Goal: Task Accomplishment & Management: Use online tool/utility

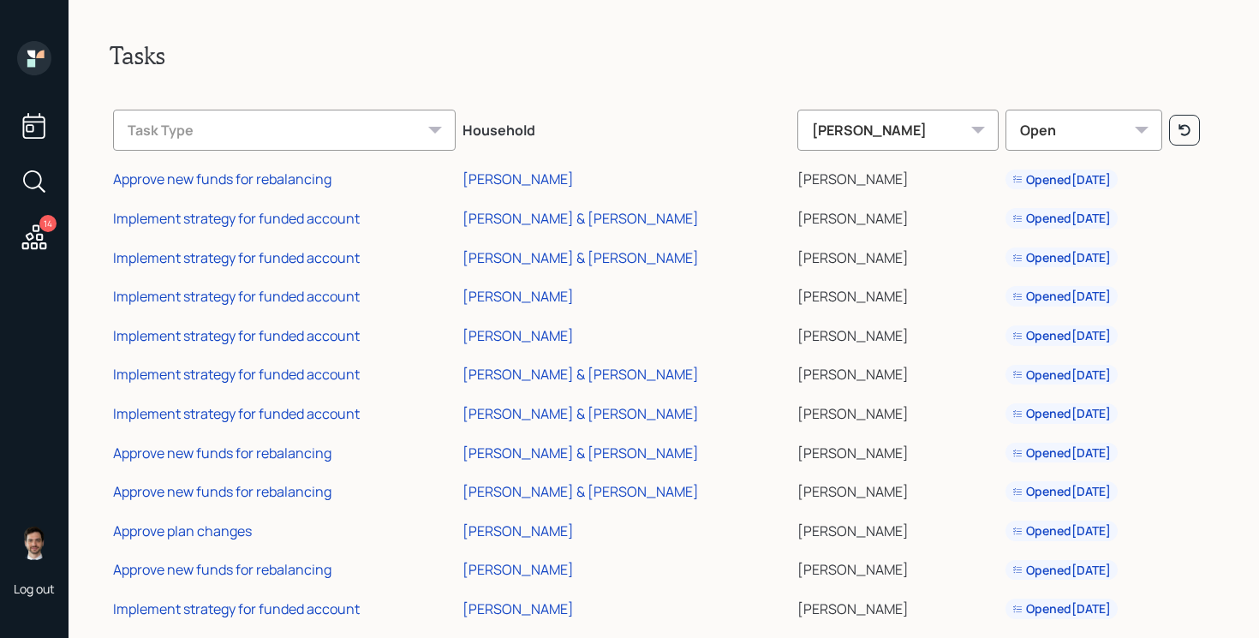
scroll to position [107, 0]
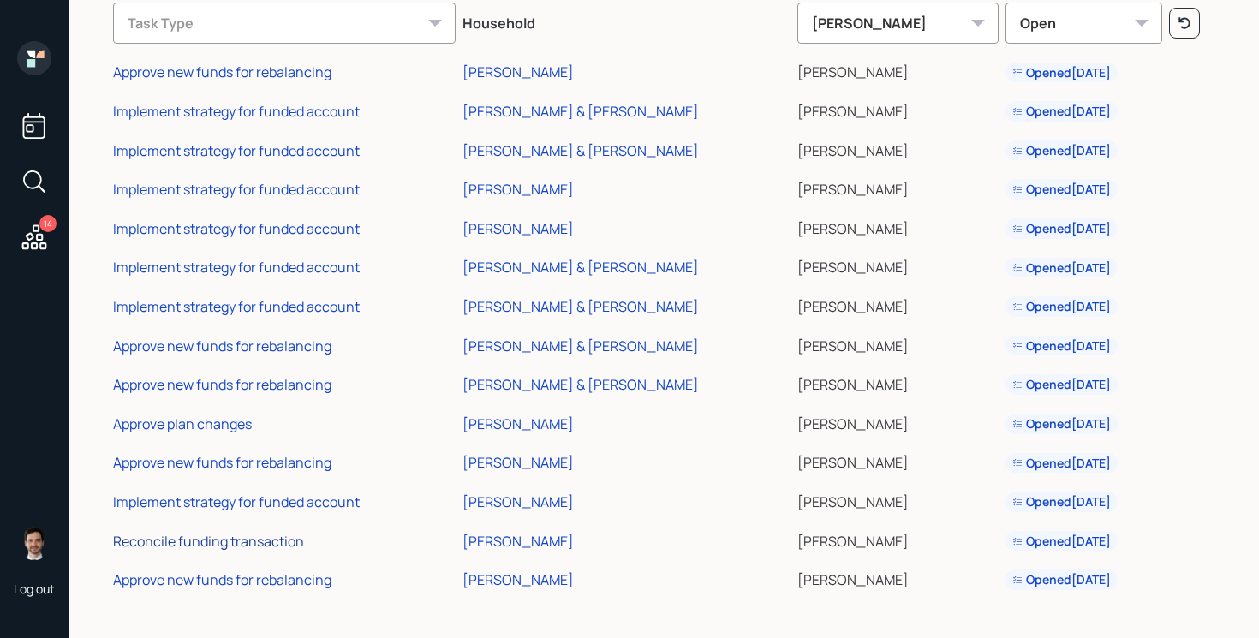
click at [223, 538] on div "Reconcile funding transaction" at bounding box center [208, 541] width 191 height 19
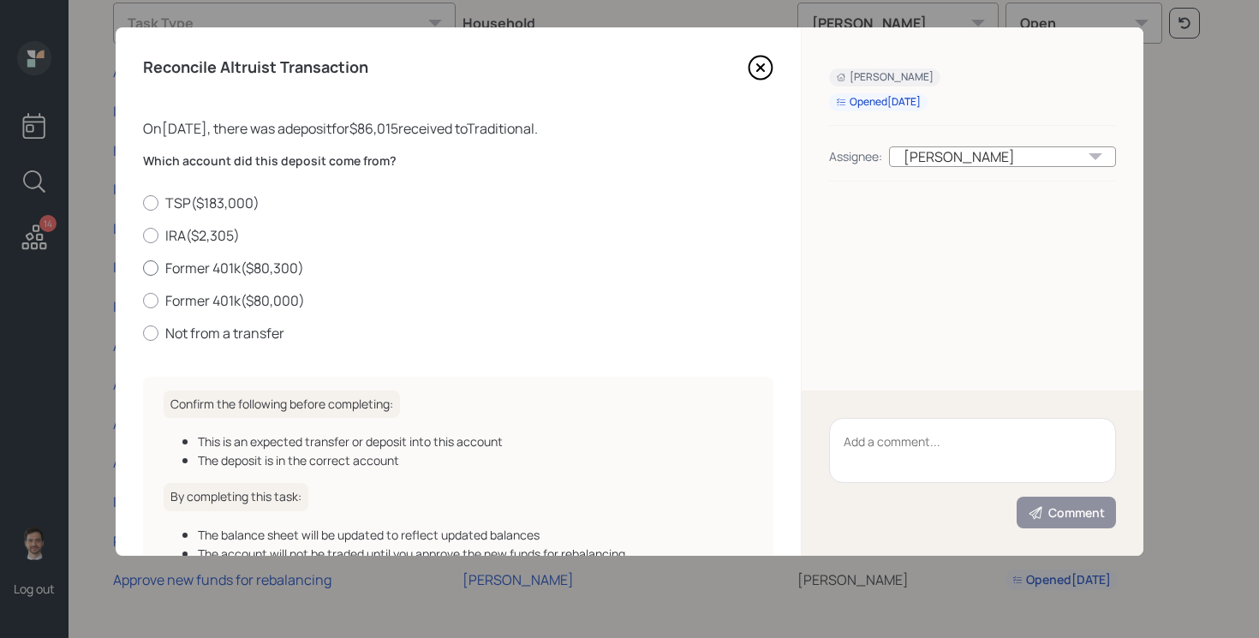
click at [254, 271] on label "Former 401k ( $80,300 )" at bounding box center [458, 268] width 630 height 19
click at [143, 268] on input "Former 401k ( $80,300 )" at bounding box center [142, 267] width 1 height 1
radio input "true"
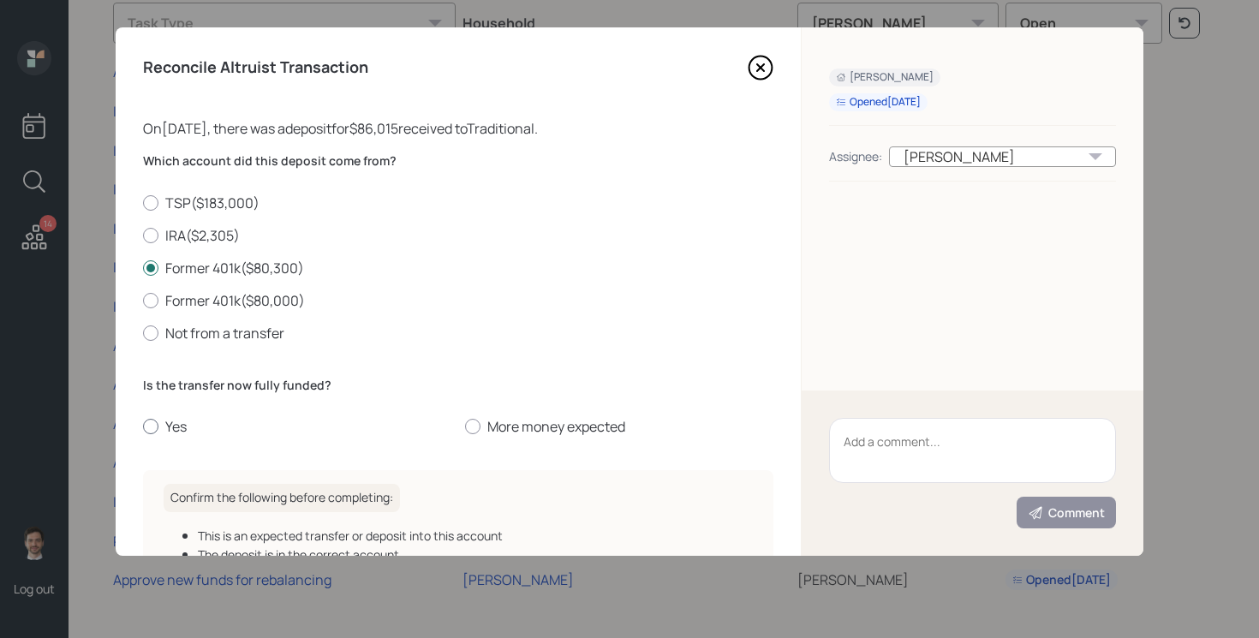
click at [174, 425] on label "Yes" at bounding box center [297, 426] width 308 height 19
click at [143, 426] on input "Yes" at bounding box center [142, 426] width 1 height 1
radio input "true"
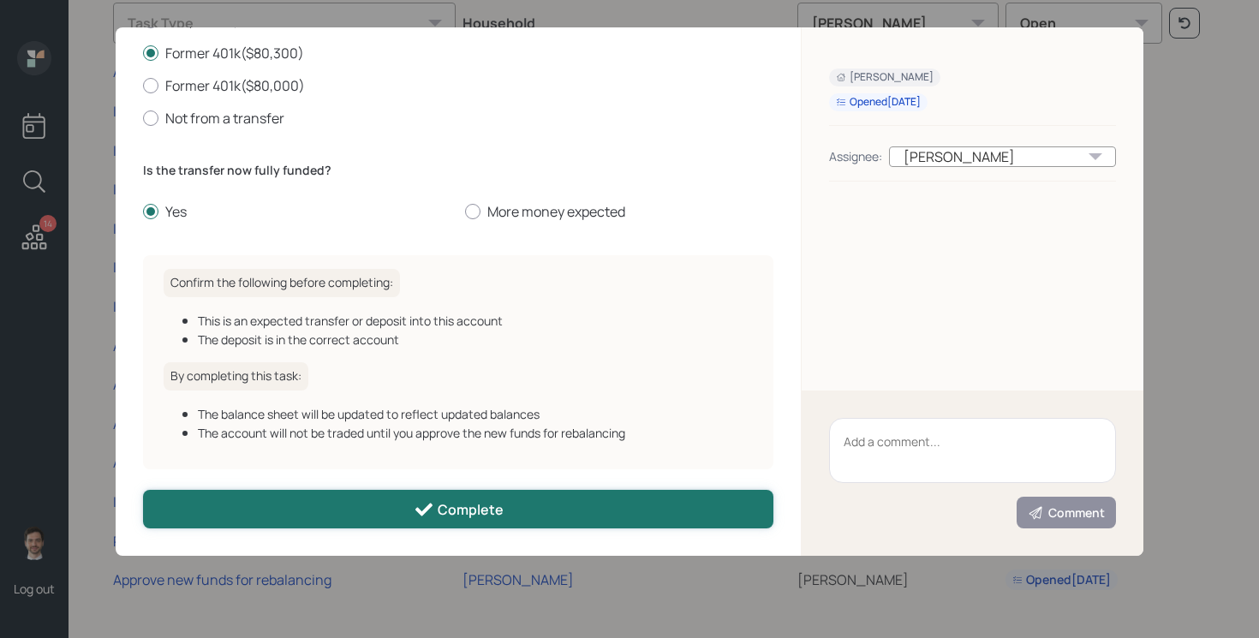
click at [388, 510] on button "Complete" at bounding box center [458, 509] width 630 height 39
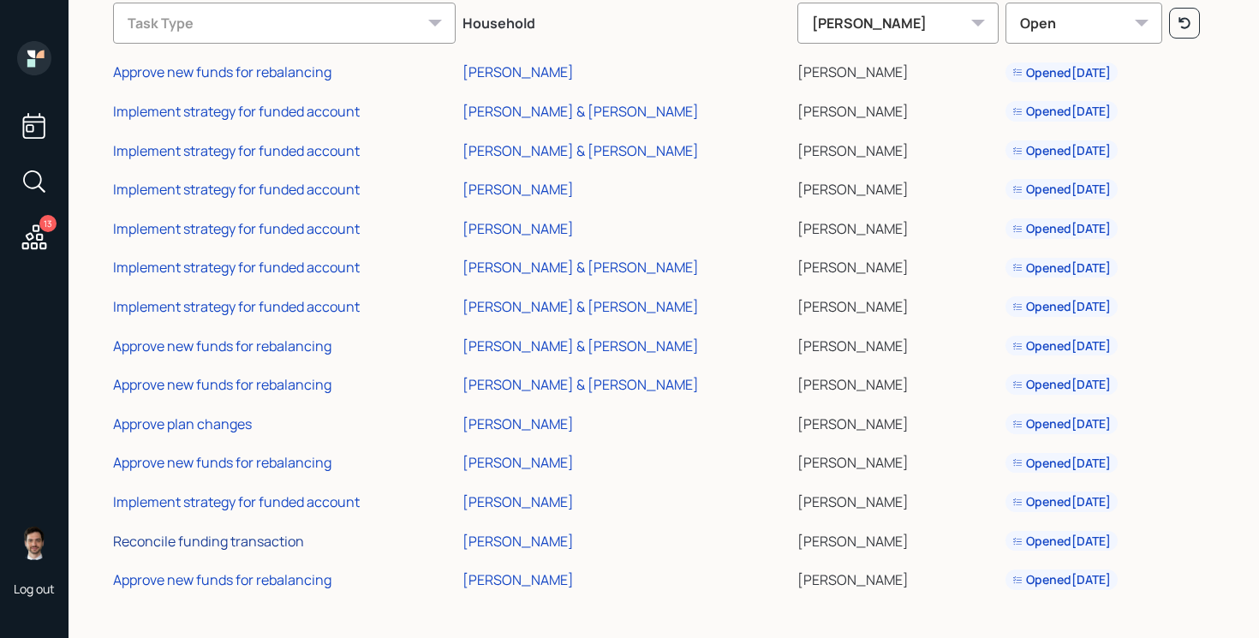
click at [235, 539] on div "Reconcile funding transaction" at bounding box center [208, 541] width 191 height 19
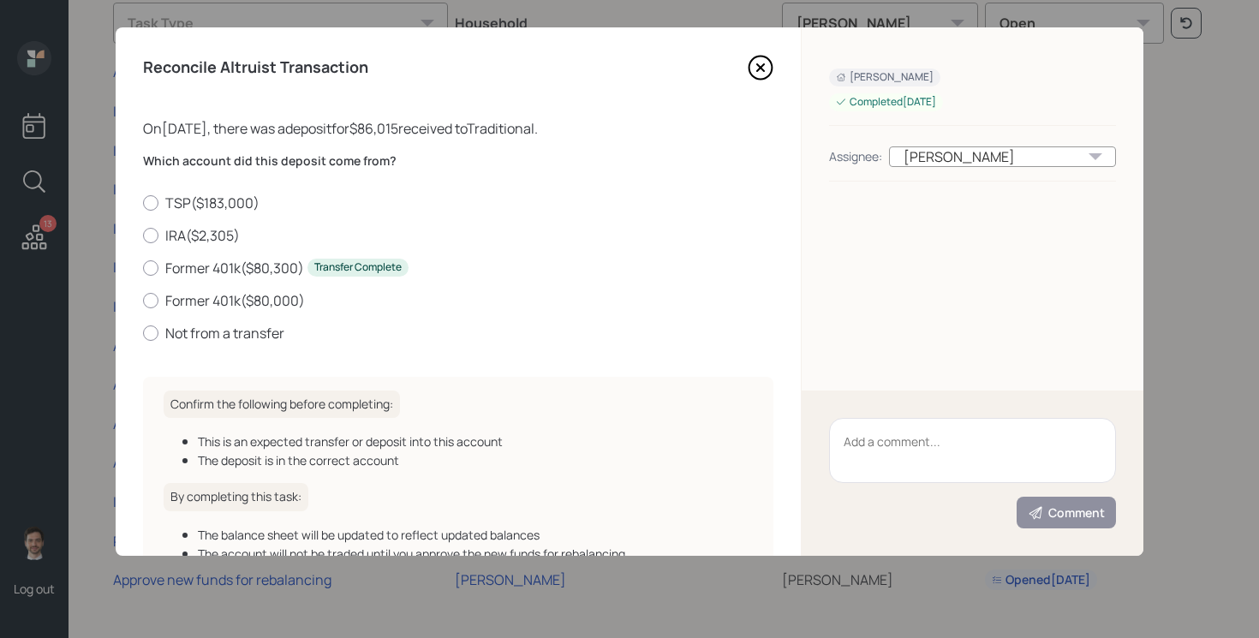
scroll to position [103, 0]
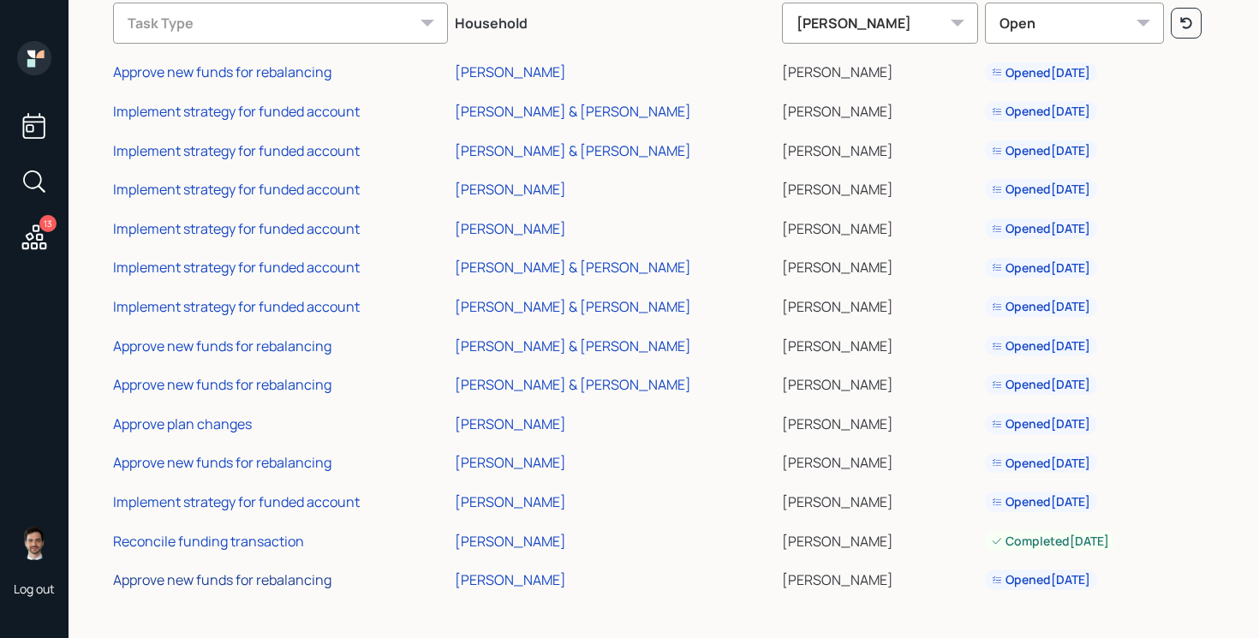
click at [230, 580] on div "Approve new funds for rebalancing" at bounding box center [222, 579] width 218 height 19
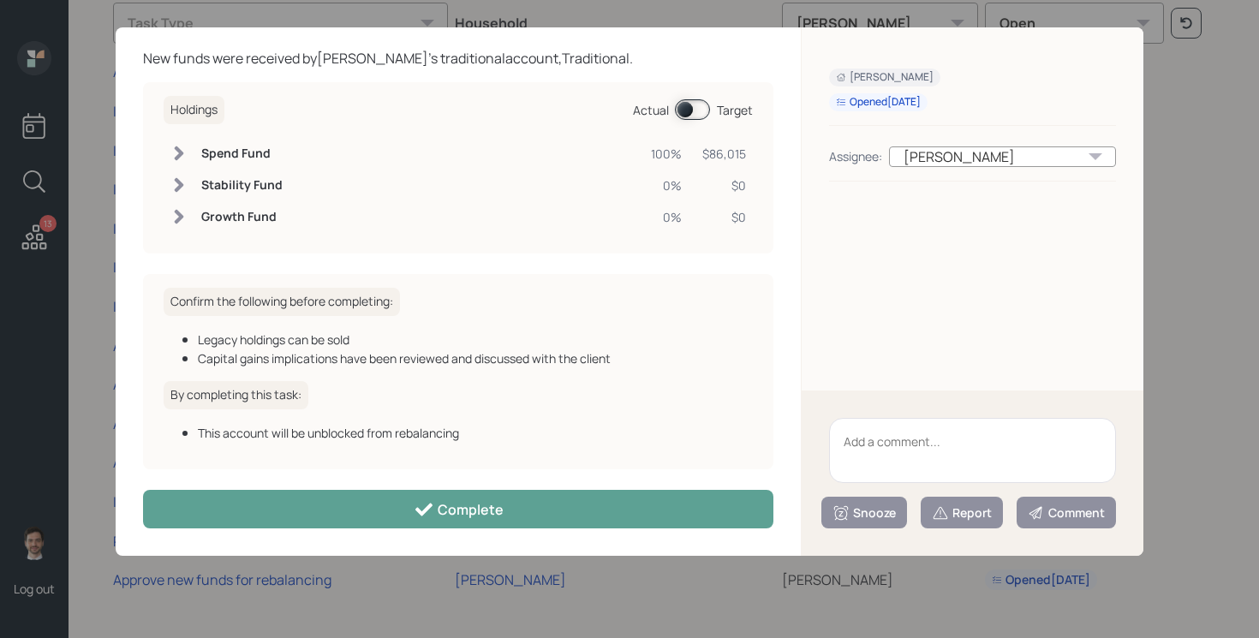
scroll to position [0, 0]
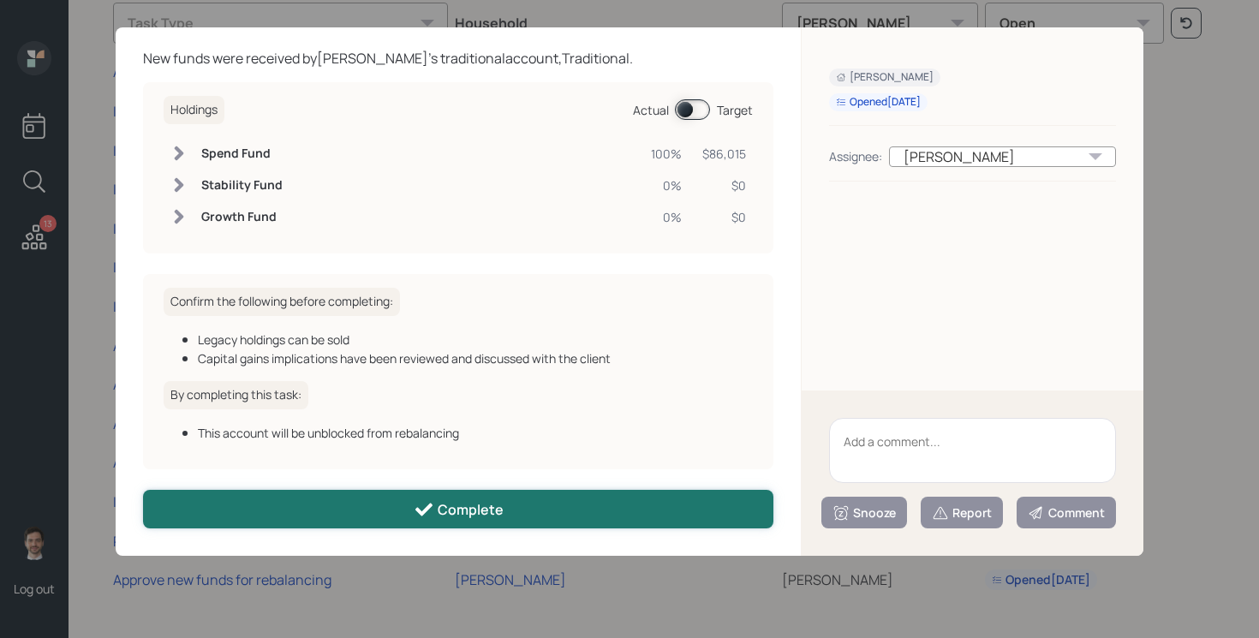
click at [480, 511] on div "Complete" at bounding box center [459, 509] width 90 height 21
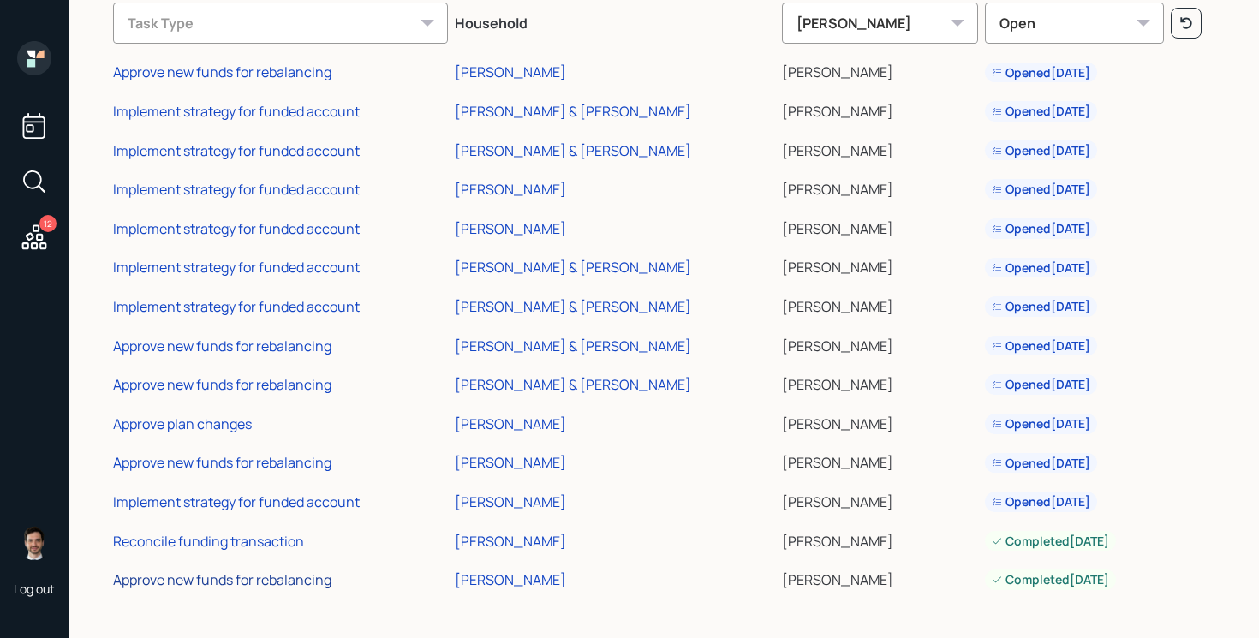
click at [155, 582] on div "Approve new funds for rebalancing" at bounding box center [222, 579] width 218 height 19
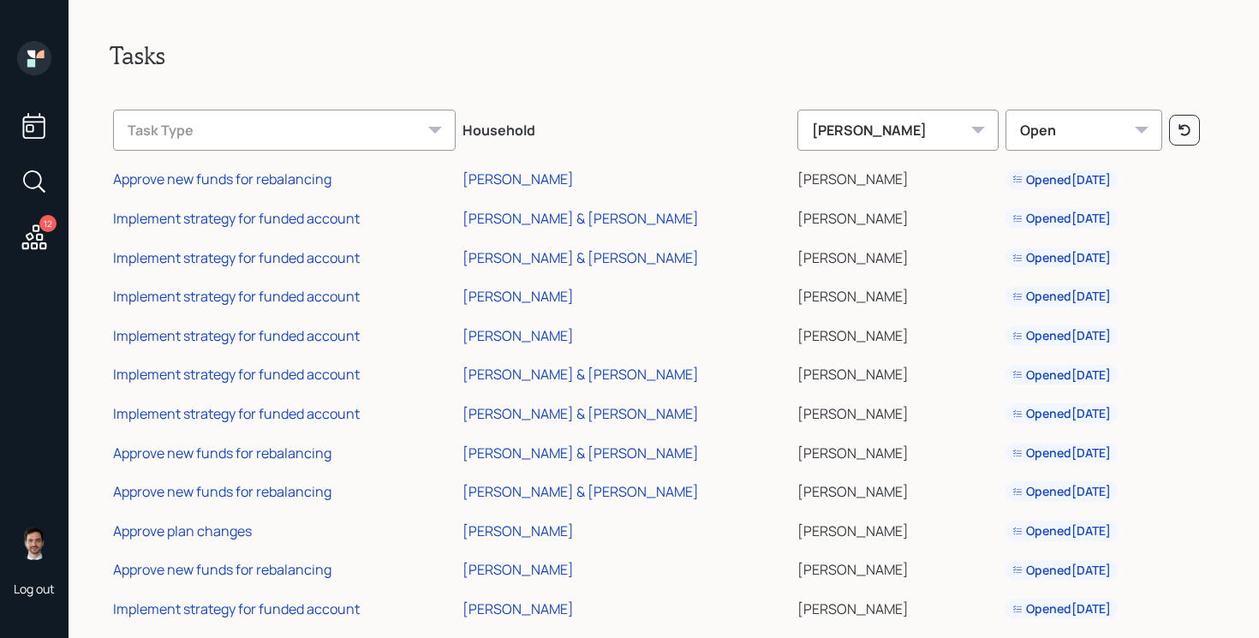
scroll to position [29, 0]
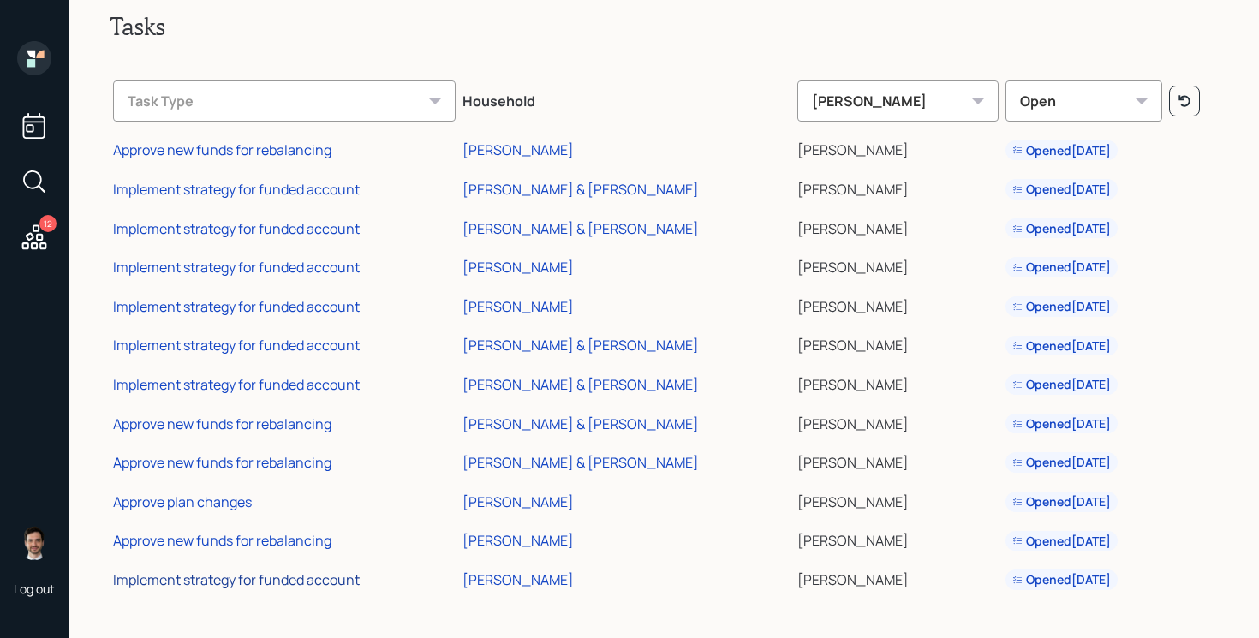
click at [259, 587] on div "Implement strategy for funded account" at bounding box center [236, 579] width 247 height 19
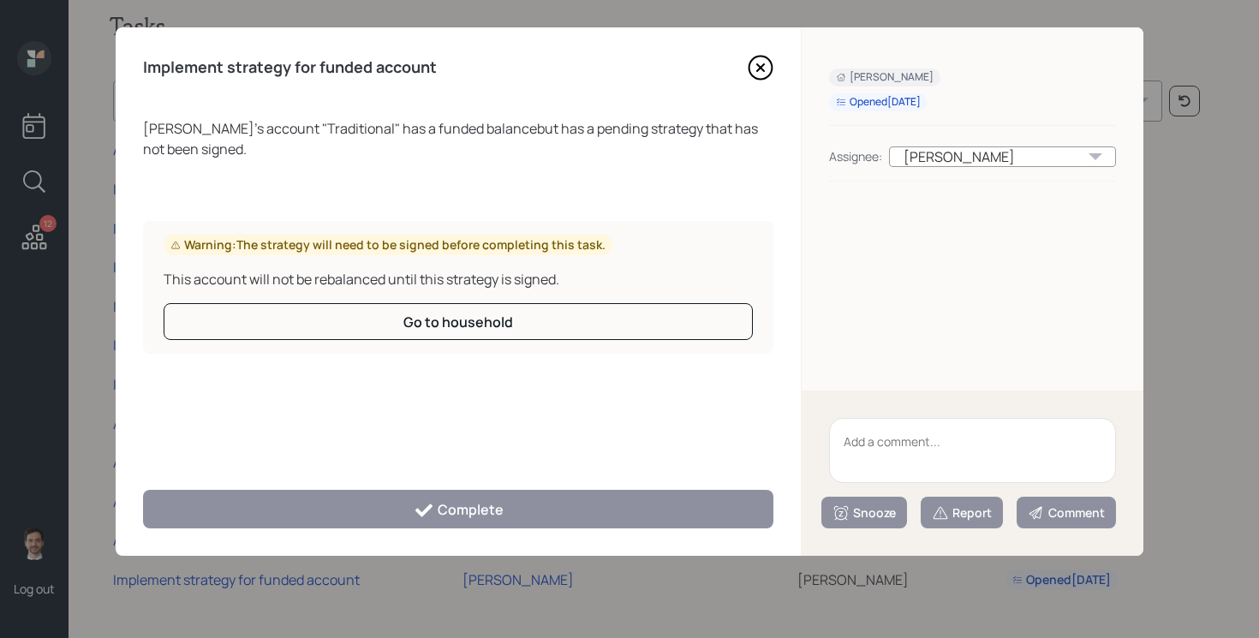
click at [377, 238] on div "Warning: The strategy will need to be signed before completing this task." at bounding box center [387, 244] width 435 height 17
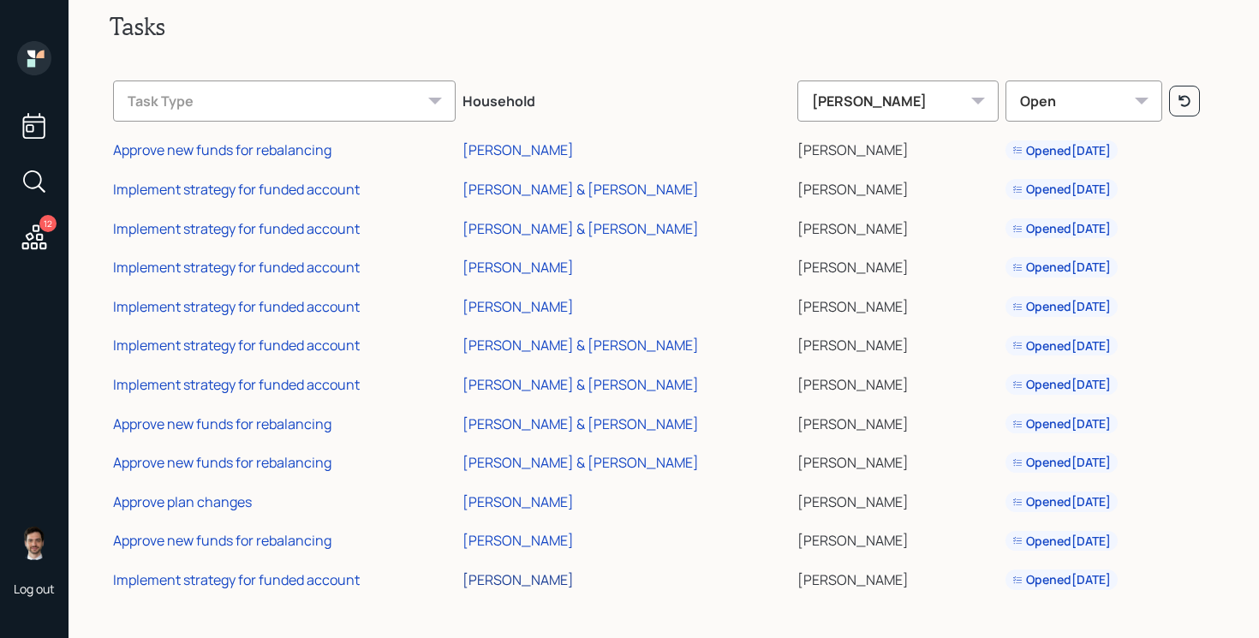
click at [531, 587] on div "[PERSON_NAME]" at bounding box center [517, 579] width 111 height 19
